Goal: Check status: Check status

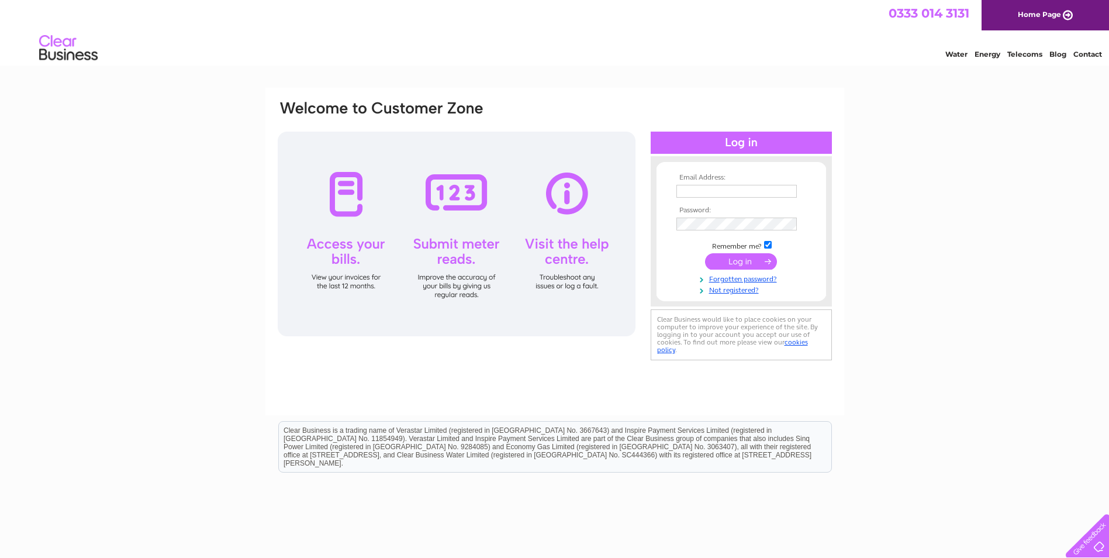
click at [700, 195] on input "text" at bounding box center [736, 191] width 120 height 13
click at [716, 192] on input "text" at bounding box center [737, 192] width 122 height 14
type input "finance@gavia-environmental.co.uk"
click at [705, 254] on input "submit" at bounding box center [741, 262] width 72 height 16
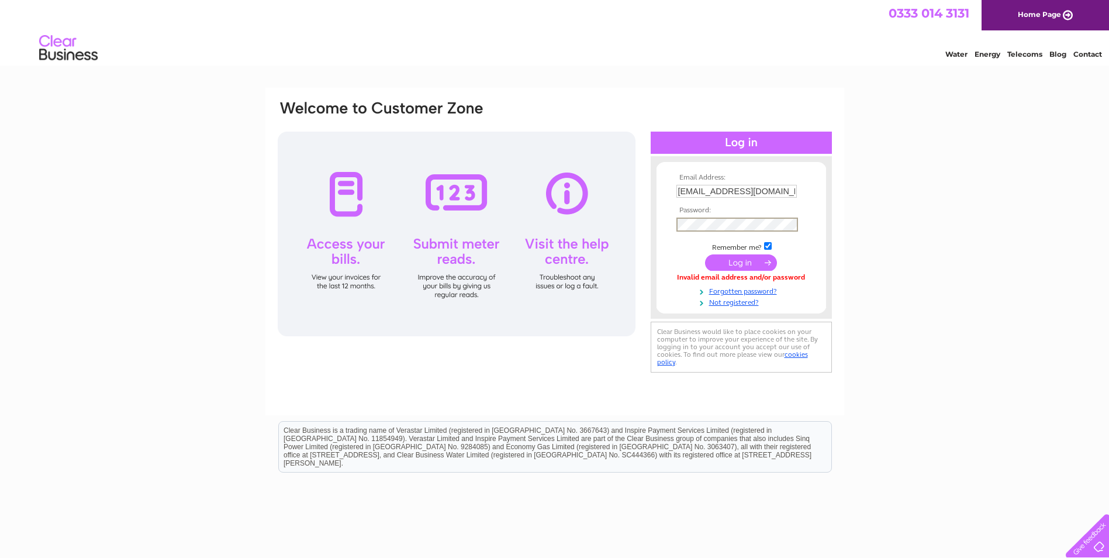
click at [705, 254] on input "submit" at bounding box center [741, 262] width 72 height 16
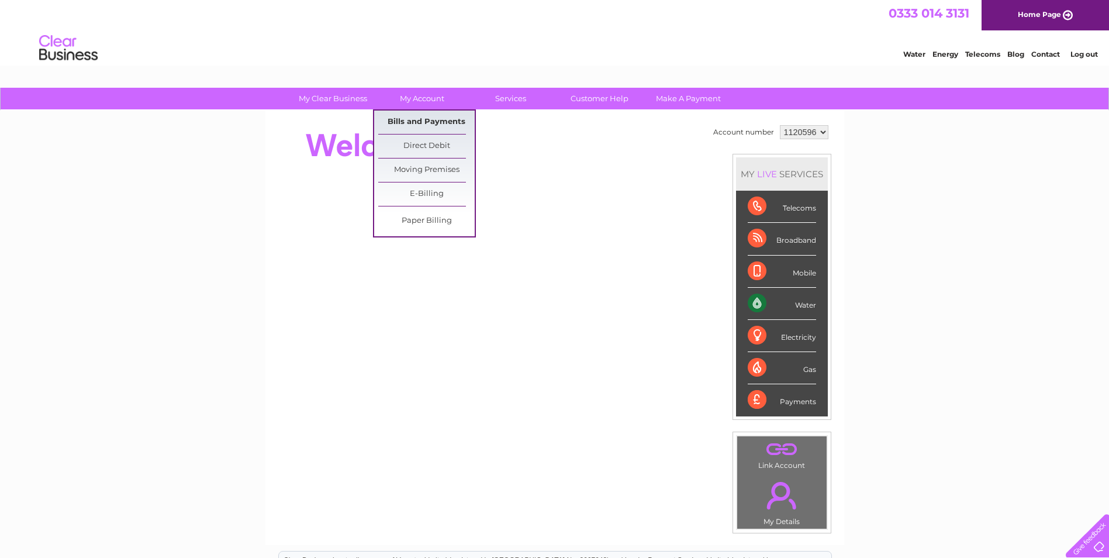
click at [421, 125] on link "Bills and Payments" at bounding box center [426, 121] width 96 height 23
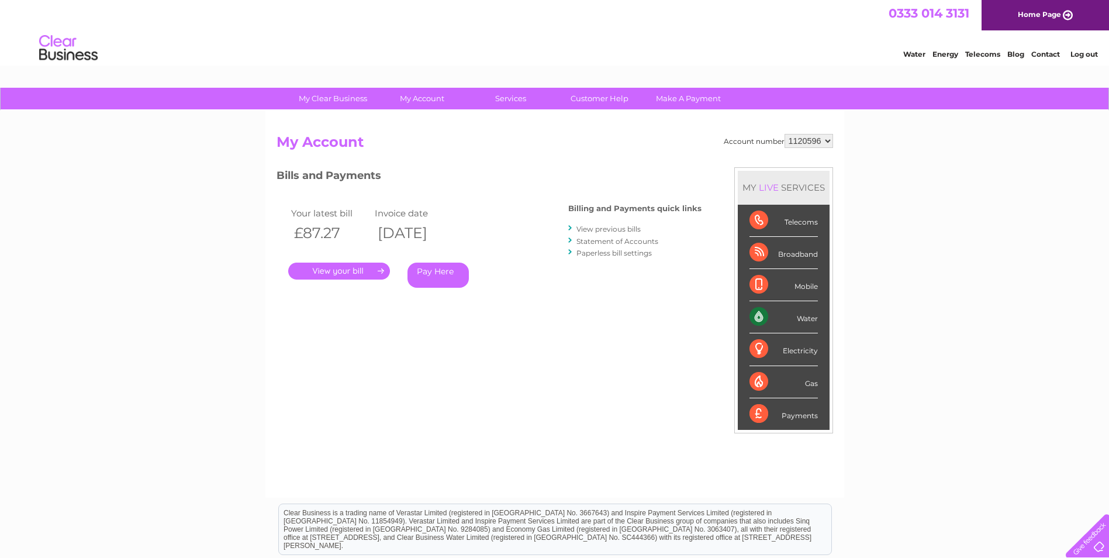
click at [357, 270] on link "." at bounding box center [339, 270] width 102 height 17
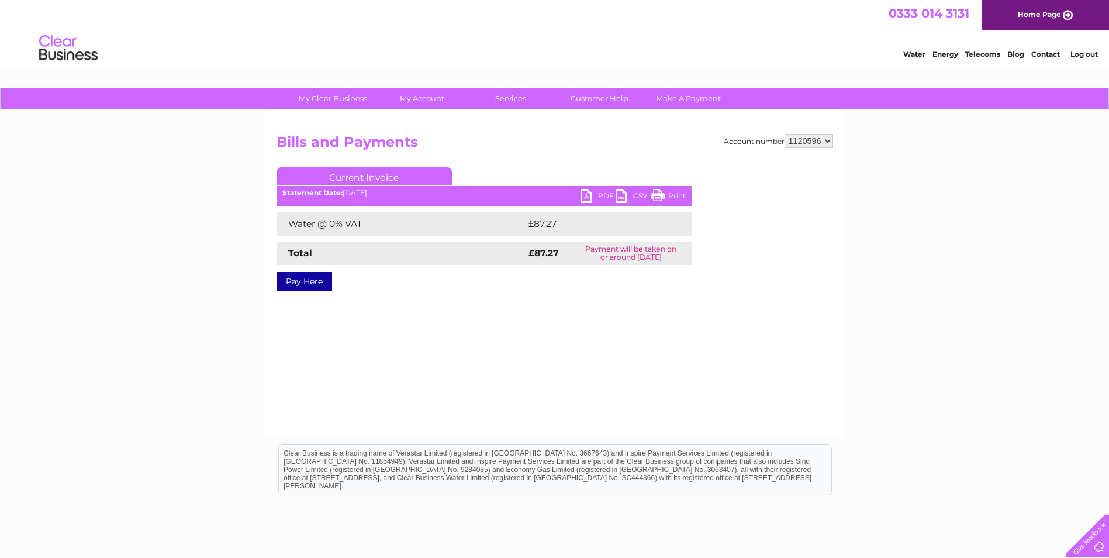
click at [593, 193] on link "PDF" at bounding box center [597, 197] width 35 height 17
